Goal: Information Seeking & Learning: Learn about a topic

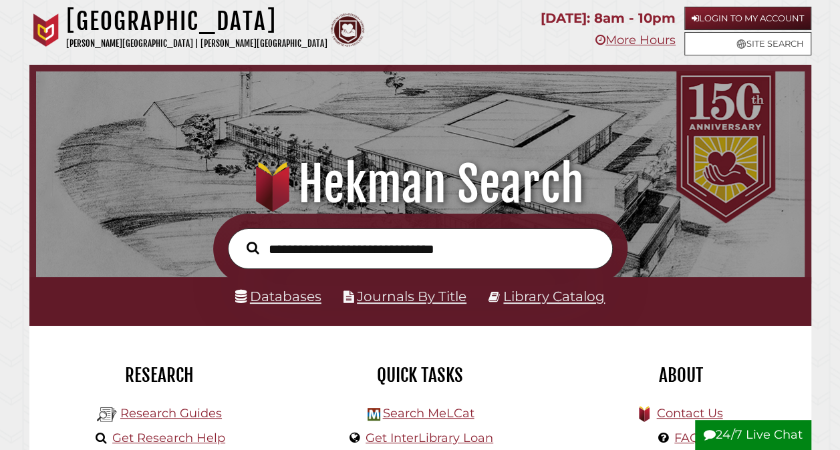
scroll to position [254, 761]
click at [453, 257] on input "text" at bounding box center [420, 248] width 385 height 40
type input "**********"
click at [240, 238] on button "Search" at bounding box center [253, 247] width 26 height 19
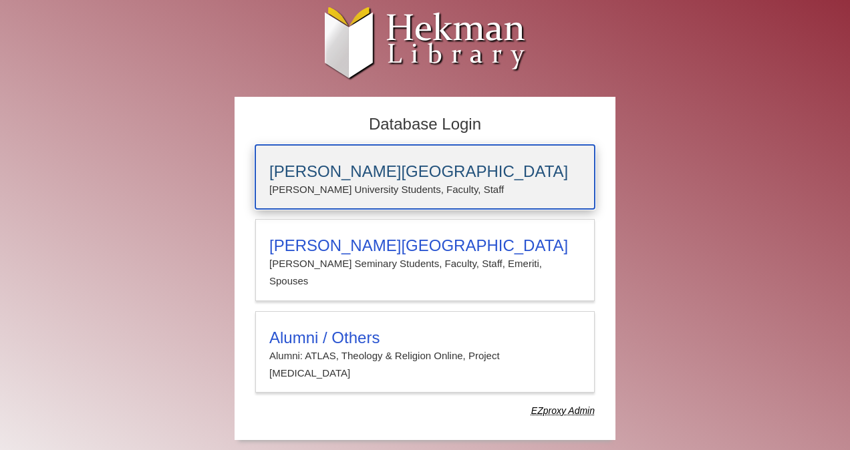
click at [407, 176] on h3 "Calvin University" at bounding box center [424, 171] width 311 height 19
click at [401, 172] on h3 "Calvin University" at bounding box center [424, 171] width 311 height 19
click at [395, 170] on h3 "Calvin University" at bounding box center [424, 171] width 311 height 19
click at [397, 190] on p "[PERSON_NAME] University Students, Faculty, Staff" at bounding box center [424, 189] width 311 height 17
click at [337, 169] on h3 "[PERSON_NAME][GEOGRAPHIC_DATA]" at bounding box center [424, 171] width 311 height 19
